Goal: Information Seeking & Learning: Learn about a topic

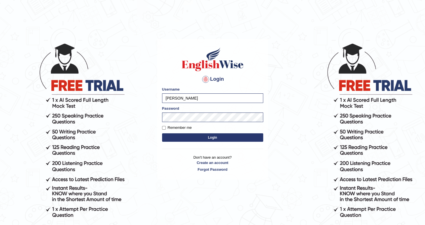
drag, startPoint x: 137, startPoint y: 152, endPoint x: 203, endPoint y: 140, distance: 67.4
click at [203, 140] on body "Login Please fix the following errors: Username upendrakumar Password Remember …" at bounding box center [212, 133] width 425 height 225
click at [203, 140] on button "Login" at bounding box center [212, 137] width 101 height 8
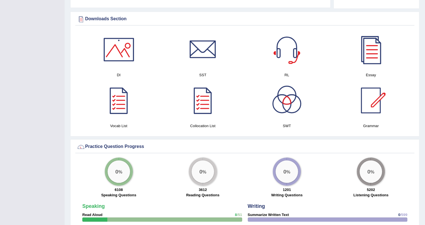
scroll to position [310, 0]
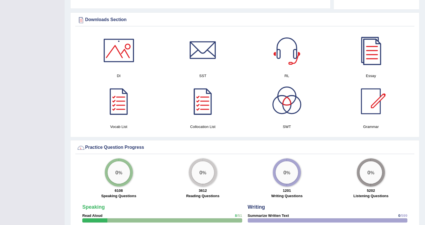
click at [373, 59] on div at bounding box center [370, 50] width 39 height 39
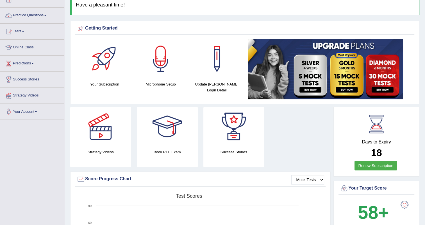
scroll to position [36, 0]
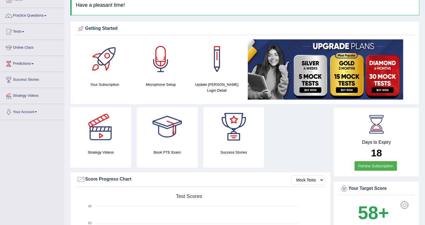
click at [379, 168] on link "Renew Subscription" at bounding box center [375, 166] width 42 height 10
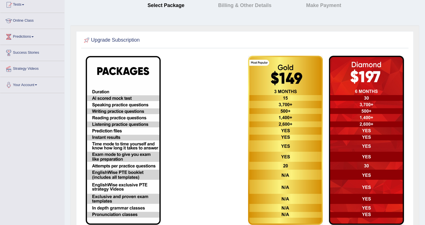
scroll to position [106, 0]
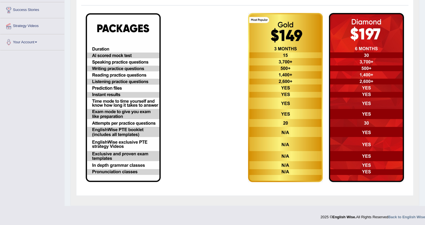
click at [260, 188] on form at bounding box center [245, 100] width 324 height 181
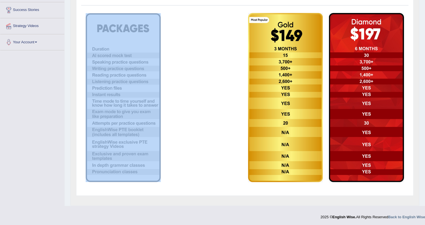
click at [260, 188] on form at bounding box center [245, 100] width 324 height 181
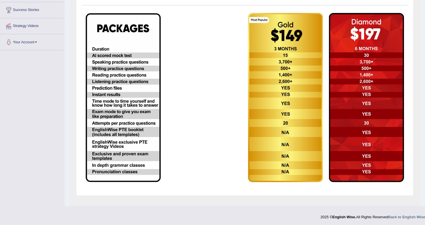
drag, startPoint x: 260, startPoint y: 188, endPoint x: 220, endPoint y: 198, distance: 41.9
click at [220, 198] on div "Upgrade Subscription" at bounding box center [244, 94] width 349 height 223
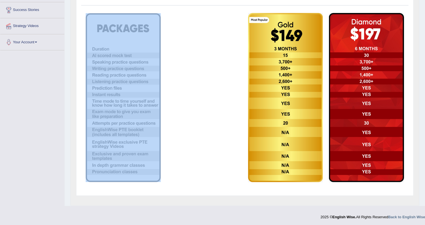
click at [220, 198] on div "Upgrade Subscription" at bounding box center [244, 94] width 349 height 223
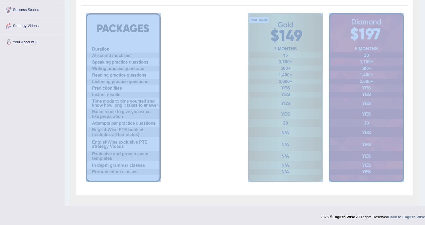
click at [220, 198] on div "Upgrade Subscription" at bounding box center [244, 94] width 349 height 223
click at [218, 137] on td at bounding box center [204, 97] width 81 height 175
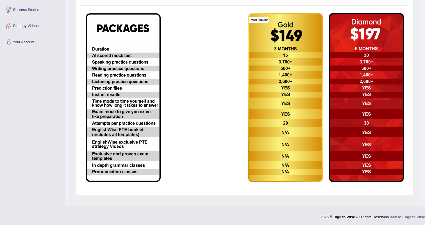
click at [218, 137] on td at bounding box center [204, 97] width 81 height 175
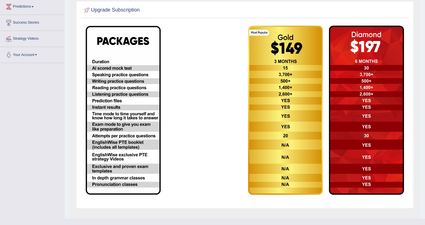
scroll to position [92, 0]
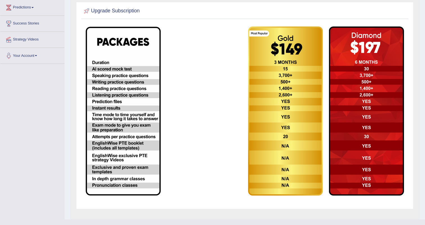
click at [220, 164] on td at bounding box center [204, 110] width 81 height 175
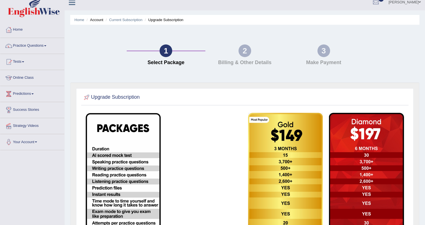
scroll to position [0, 0]
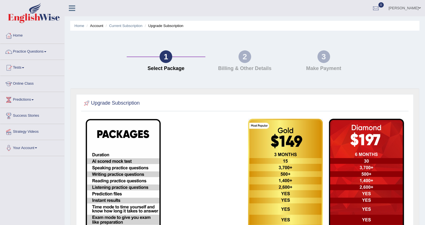
click at [35, 53] on link "Practice Questions" at bounding box center [32, 51] width 64 height 14
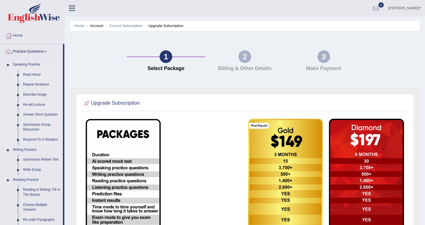
click at [33, 73] on link "Read Aloud" at bounding box center [41, 75] width 42 height 10
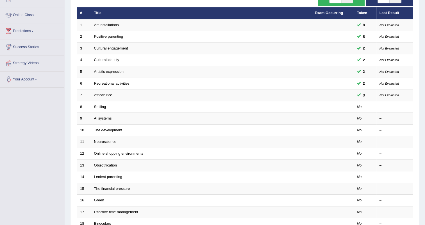
scroll to position [71, 0]
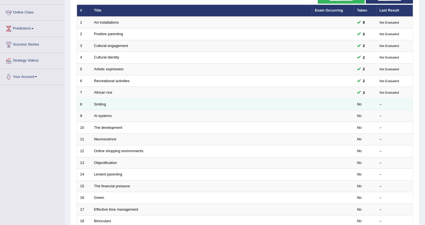
click at [166, 106] on td "Smiling" at bounding box center [201, 104] width 221 height 12
click at [100, 102] on link "Smiling" at bounding box center [100, 104] width 12 height 4
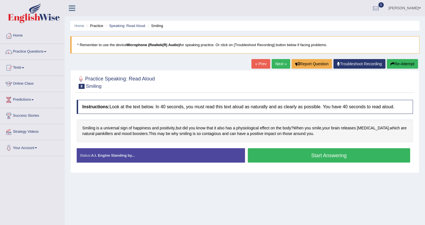
click at [100, 102] on h4 "Instructions: Look at the text below. In 40 seconds, you must read this text al…" at bounding box center [245, 107] width 336 height 14
click at [319, 153] on button "Start Answering" at bounding box center [329, 155] width 163 height 14
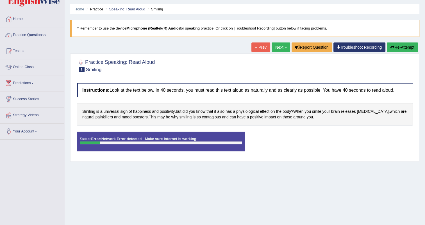
scroll to position [15, 0]
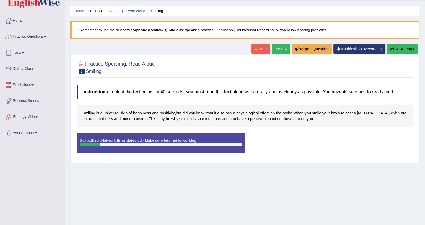
click at [394, 143] on div "Status: Error: Network Error detected - Make sure internet is working! Start An…" at bounding box center [245, 145] width 336 height 25
click at [359, 50] on link "Troubleshoot Recording" at bounding box center [359, 49] width 52 height 10
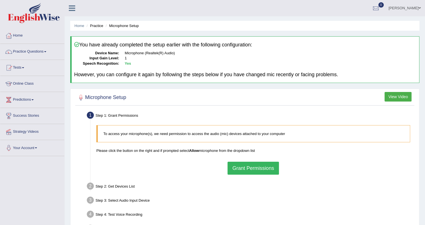
click at [245, 169] on button "Grant Permissions" at bounding box center [252, 167] width 51 height 13
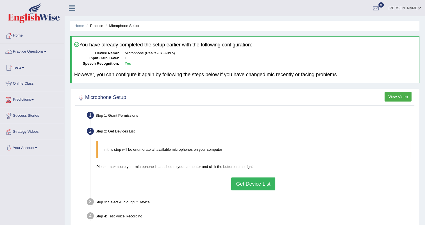
click at [248, 182] on button "Get Device List" at bounding box center [253, 183] width 44 height 13
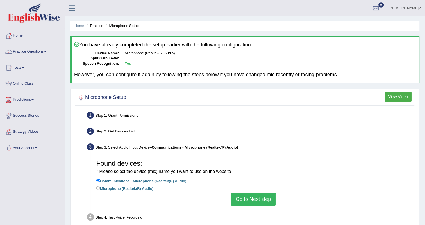
click at [251, 197] on button "Go to Next step" at bounding box center [253, 198] width 45 height 13
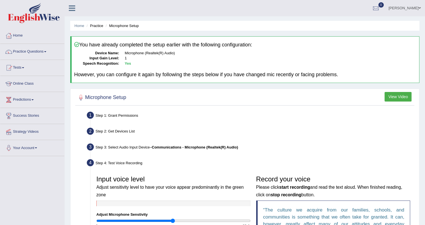
click at [205, 145] on b "Communications - Microphone (Realtek(R) Audio)" at bounding box center [195, 147] width 86 height 4
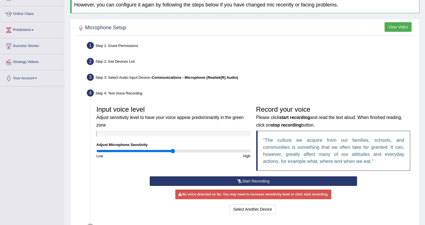
scroll to position [71, 0]
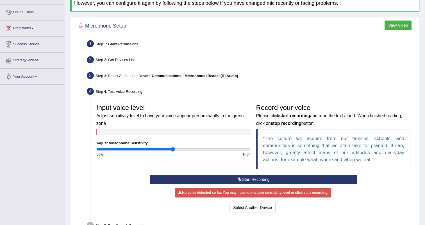
click at [250, 178] on button "Start Recording" at bounding box center [253, 179] width 207 height 10
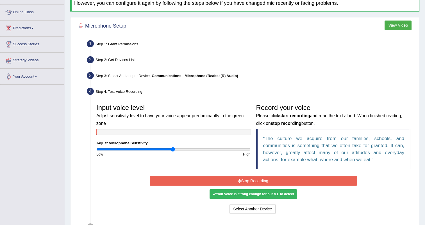
click at [250, 178] on button "Stop Recording" at bounding box center [253, 181] width 207 height 10
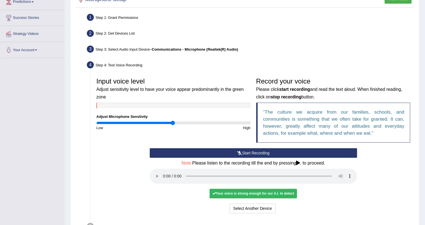
scroll to position [148, 0]
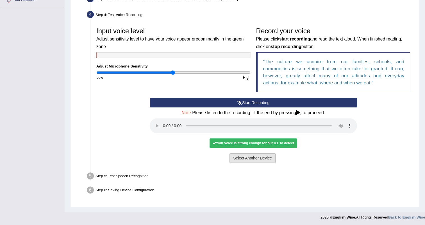
click at [253, 159] on button "Select Another Device" at bounding box center [252, 158] width 46 height 10
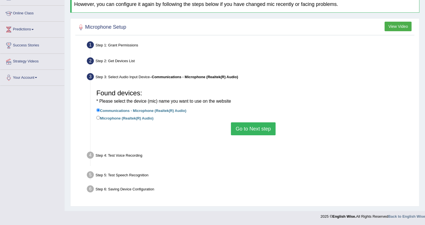
scroll to position [70, 0]
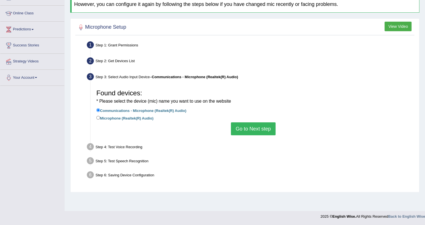
click at [106, 119] on label "Microphone (Realtek(R) Audio)" at bounding box center [124, 118] width 57 height 6
click at [100, 119] on input "Microphone (Realtek(R) Audio)" at bounding box center [98, 118] width 4 height 4
radio input "true"
click at [254, 130] on button "Go to Next step" at bounding box center [253, 128] width 45 height 13
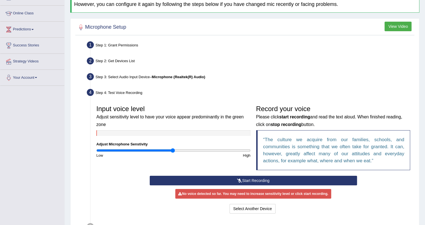
click at [248, 178] on button "Start Recording" at bounding box center [253, 180] width 207 height 10
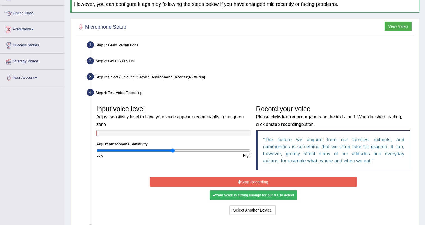
click at [248, 178] on button "Stop Recording" at bounding box center [253, 182] width 207 height 10
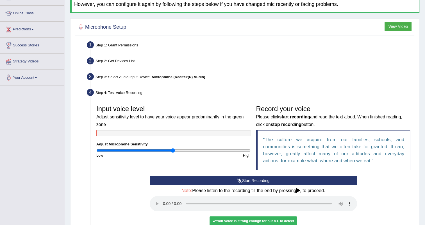
scroll to position [148, 0]
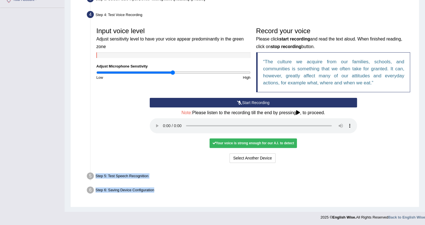
drag, startPoint x: 420, startPoint y: 112, endPoint x: 294, endPoint y: 160, distance: 135.0
click at [294, 160] on div "Home Practice Microphone Setup You have already completed the setup earlier wit…" at bounding box center [245, 31] width 360 height 359
drag, startPoint x: 294, startPoint y: 160, endPoint x: 255, endPoint y: 144, distance: 42.1
click at [255, 144] on div "Your voice is strong enough for our A.I. to detect" at bounding box center [252, 143] width 87 height 10
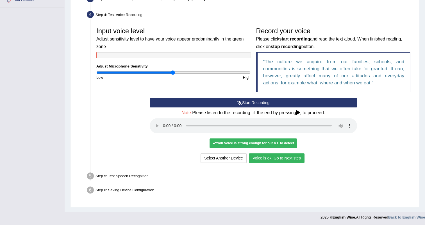
click at [272, 158] on button "Voice is ok. Go to Next step" at bounding box center [277, 158] width 56 height 10
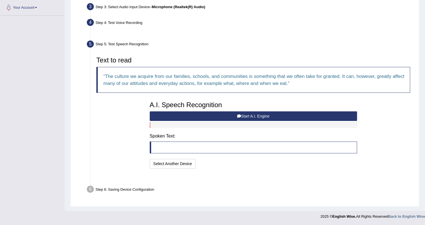
scroll to position [126, 0]
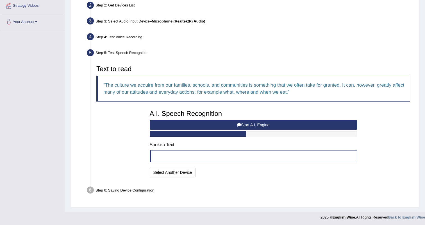
click at [253, 122] on button "Start A.I. Engine" at bounding box center [253, 125] width 207 height 10
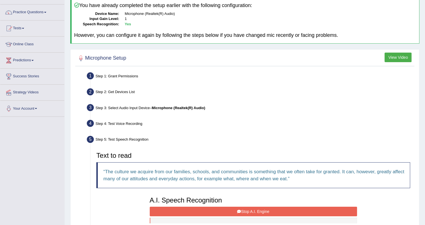
scroll to position [0, 0]
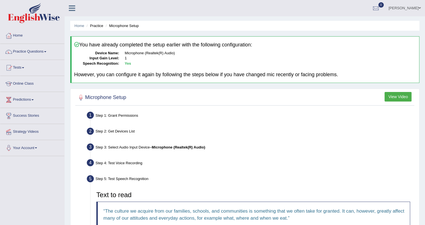
click at [16, 37] on link "Home" at bounding box center [32, 35] width 64 height 14
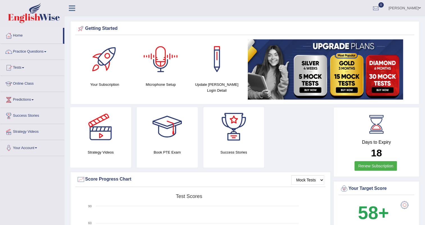
click at [164, 62] on div at bounding box center [160, 58] width 39 height 39
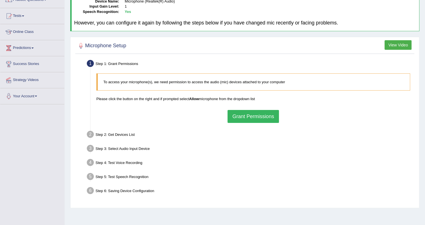
scroll to position [52, 0]
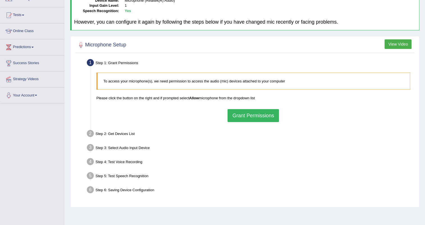
click at [243, 111] on button "Grant Permissions" at bounding box center [252, 115] width 51 height 13
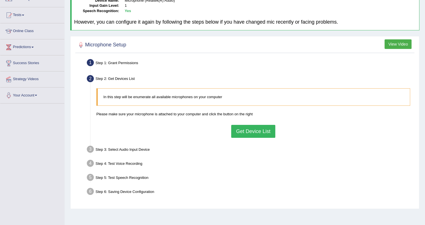
click at [251, 128] on button "Get Device List" at bounding box center [253, 131] width 44 height 13
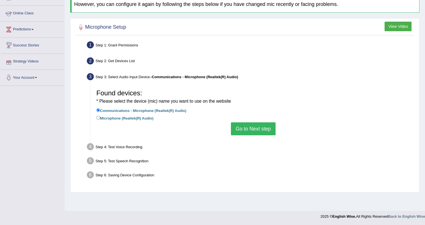
scroll to position [0, 0]
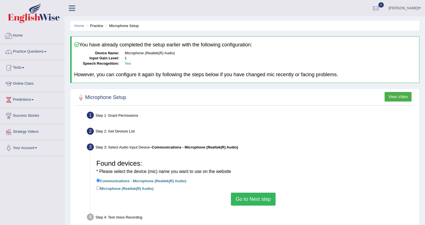
click at [21, 34] on link "Home" at bounding box center [32, 35] width 64 height 14
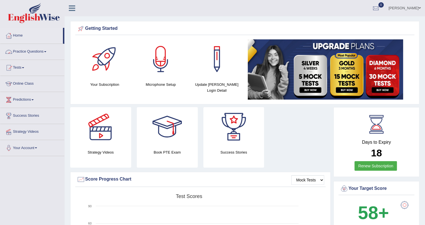
click at [22, 51] on link "Practice Questions" at bounding box center [32, 51] width 64 height 14
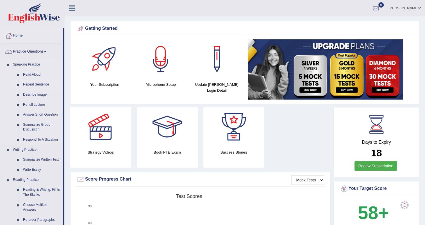
click at [37, 83] on link "Repeat Sentence" at bounding box center [41, 84] width 42 height 10
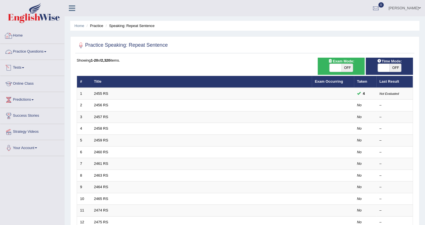
click at [15, 35] on link "Home" at bounding box center [32, 35] width 64 height 14
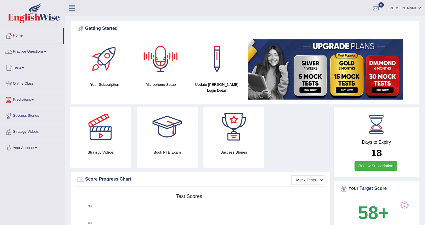
click at [164, 61] on div at bounding box center [160, 58] width 39 height 39
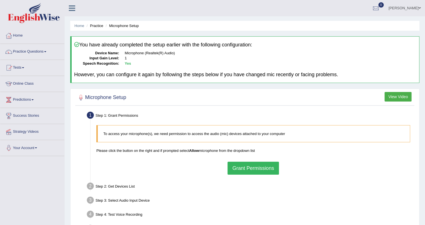
click at [257, 166] on button "Grant Permissions" at bounding box center [252, 167] width 51 height 13
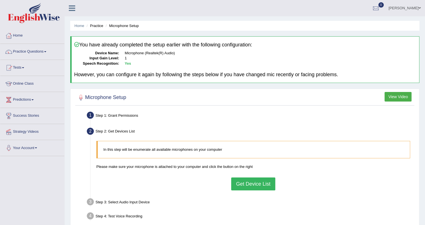
click at [255, 186] on button "Get Device List" at bounding box center [253, 183] width 44 height 13
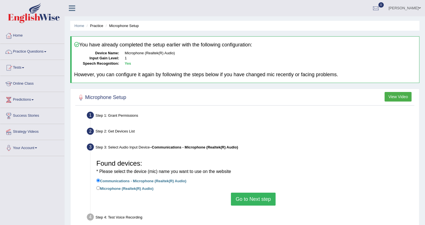
click at [124, 189] on label "Microphone (Realtek(R) Audio)" at bounding box center [124, 188] width 57 height 6
click at [100, 189] on input "Microphone (Realtek(R) Audio)" at bounding box center [98, 188] width 4 height 4
radio input "true"
click at [250, 191] on li "Microphone (Realtek(R) Audio)" at bounding box center [253, 189] width 314 height 8
click at [253, 199] on button "Go to Next step" at bounding box center [253, 198] width 45 height 13
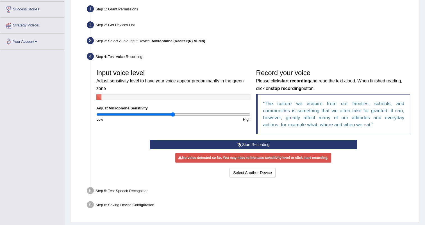
scroll to position [106, 0]
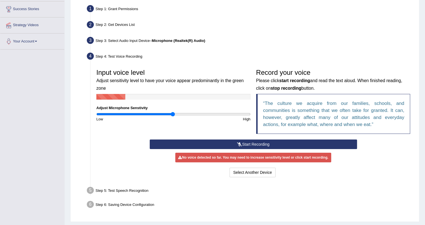
click at [244, 142] on button "Start Recording" at bounding box center [253, 144] width 207 height 10
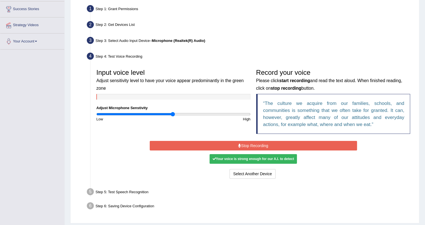
click at [250, 145] on button "Stop Recording" at bounding box center [253, 146] width 207 height 10
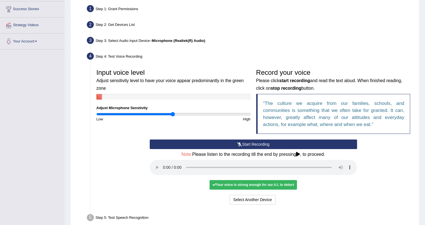
click at [246, 141] on button "Start Recording" at bounding box center [253, 144] width 207 height 10
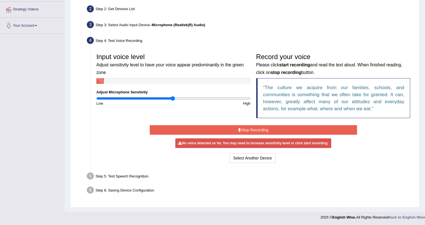
scroll to position [0, 0]
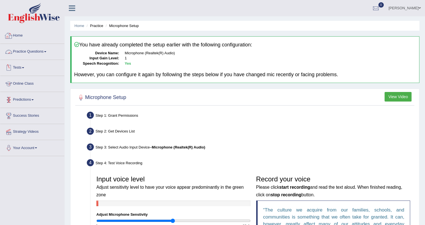
click at [21, 34] on link "Home" at bounding box center [32, 35] width 64 height 14
